Goal: Task Accomplishment & Management: Manage account settings

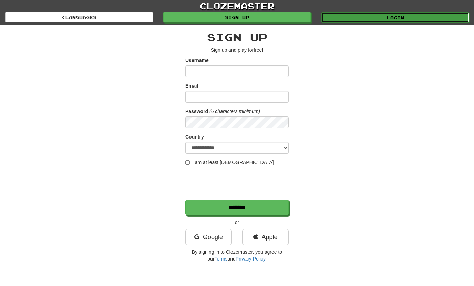
click at [366, 20] on link "Login" at bounding box center [395, 17] width 148 height 10
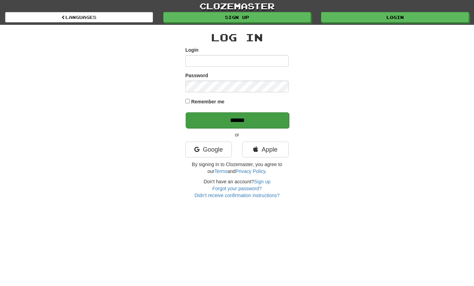
type input "**********"
click at [254, 123] on input "******" at bounding box center [237, 120] width 103 height 16
